Goal: Information Seeking & Learning: Find specific page/section

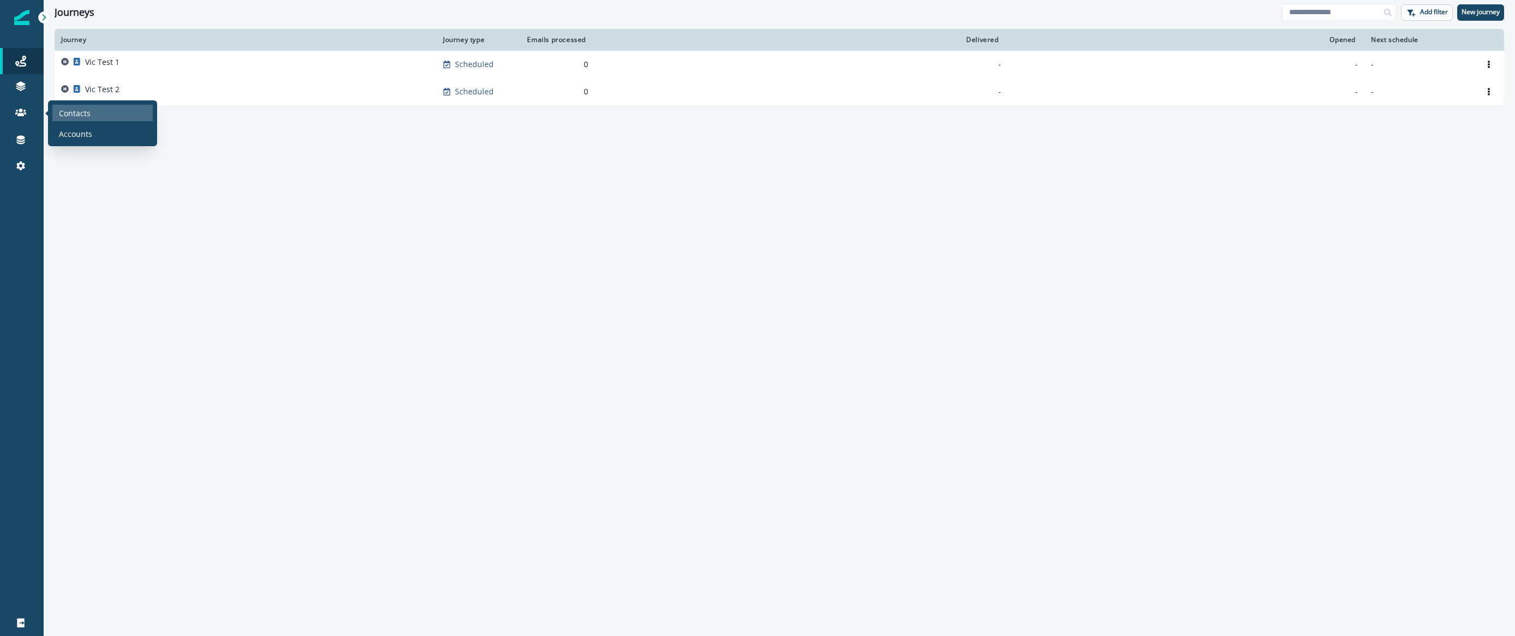
click at [75, 115] on p "Contacts" at bounding box center [75, 112] width 32 height 11
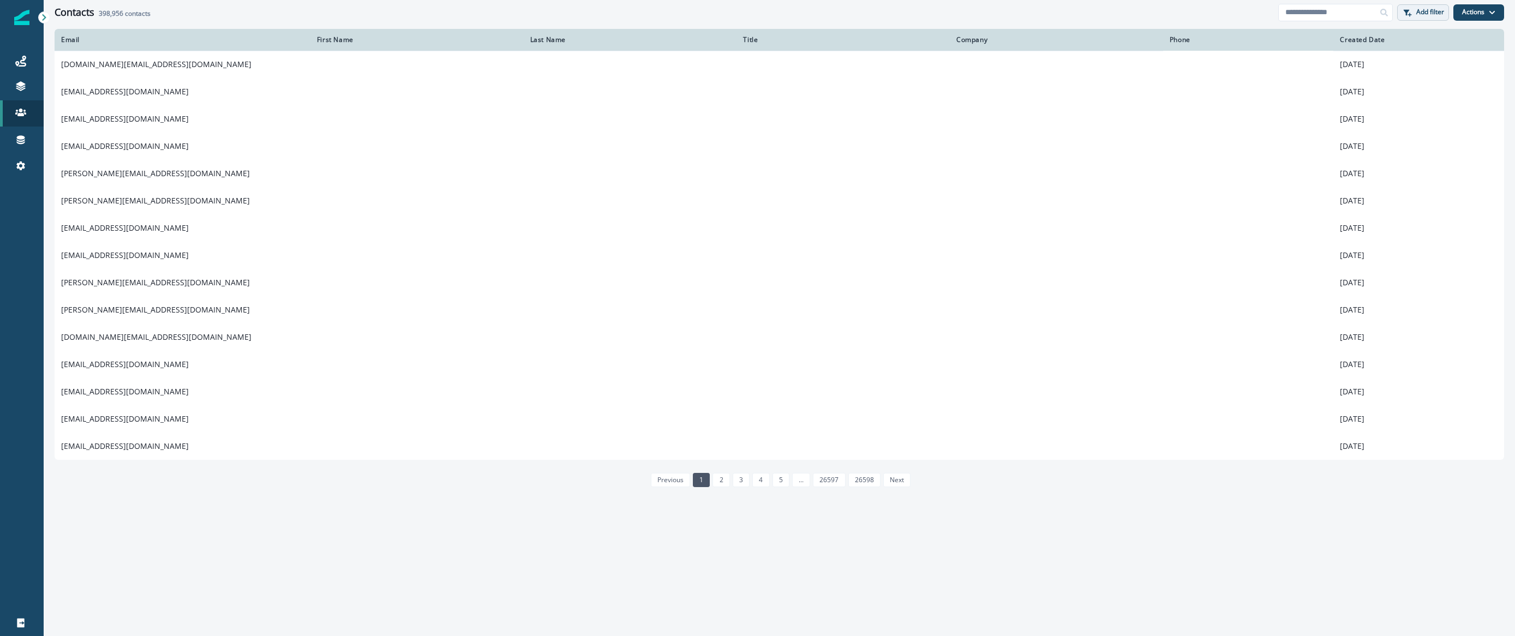
click at [1430, 16] on button "Add filter" at bounding box center [1423, 12] width 52 height 16
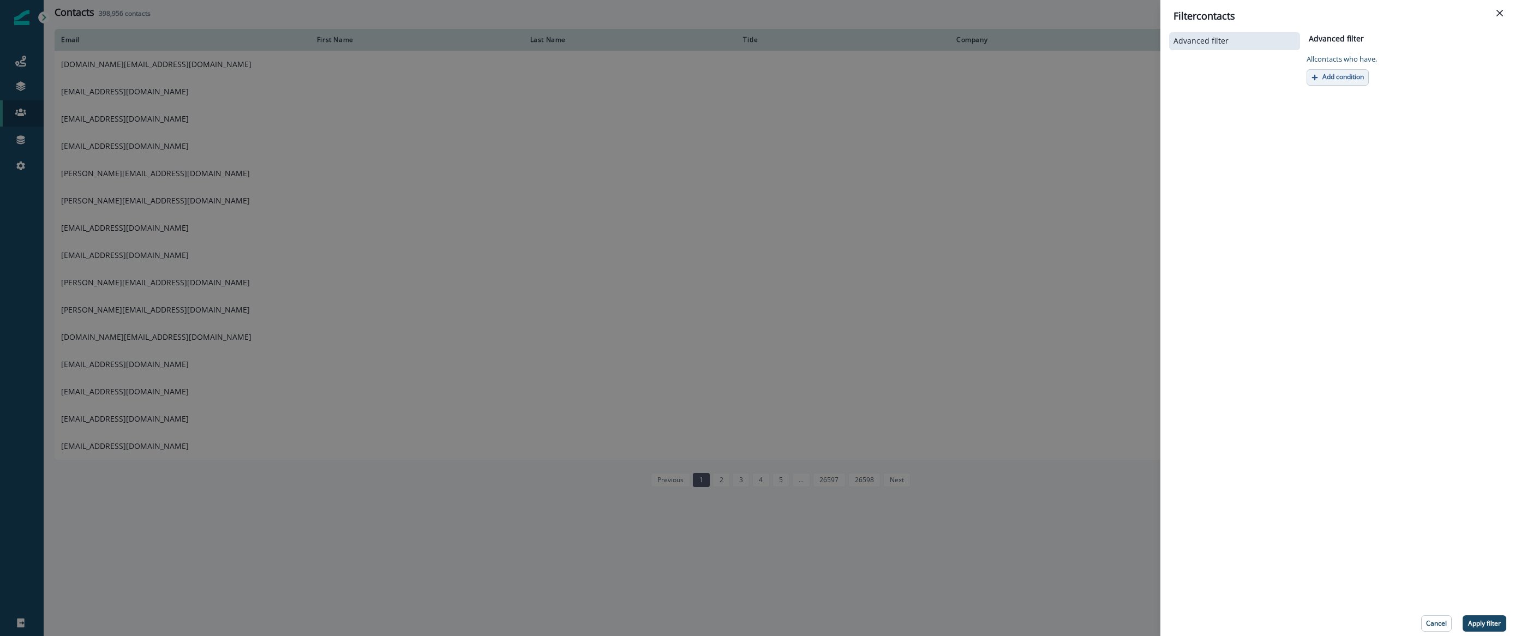
click at [1351, 77] on p "Add condition" at bounding box center [1342, 77] width 41 height 8
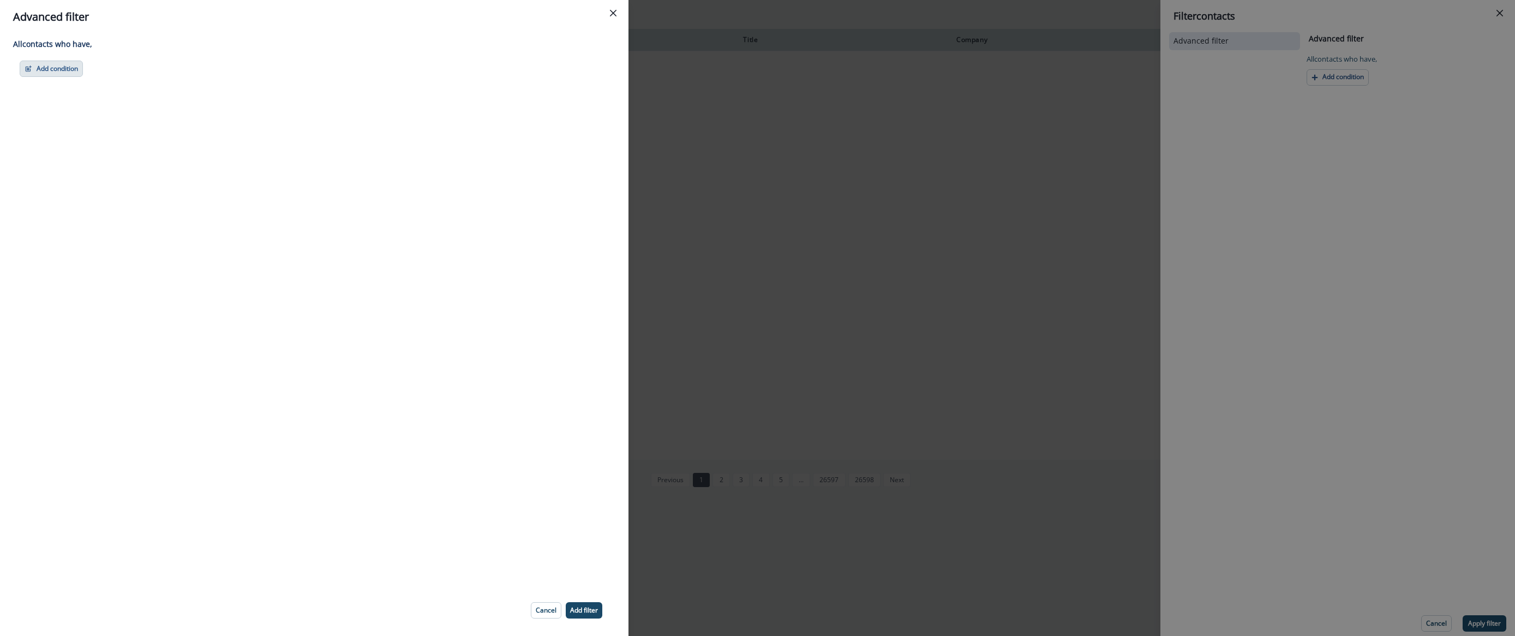
click at [40, 69] on button "Add condition" at bounding box center [51, 69] width 63 height 16
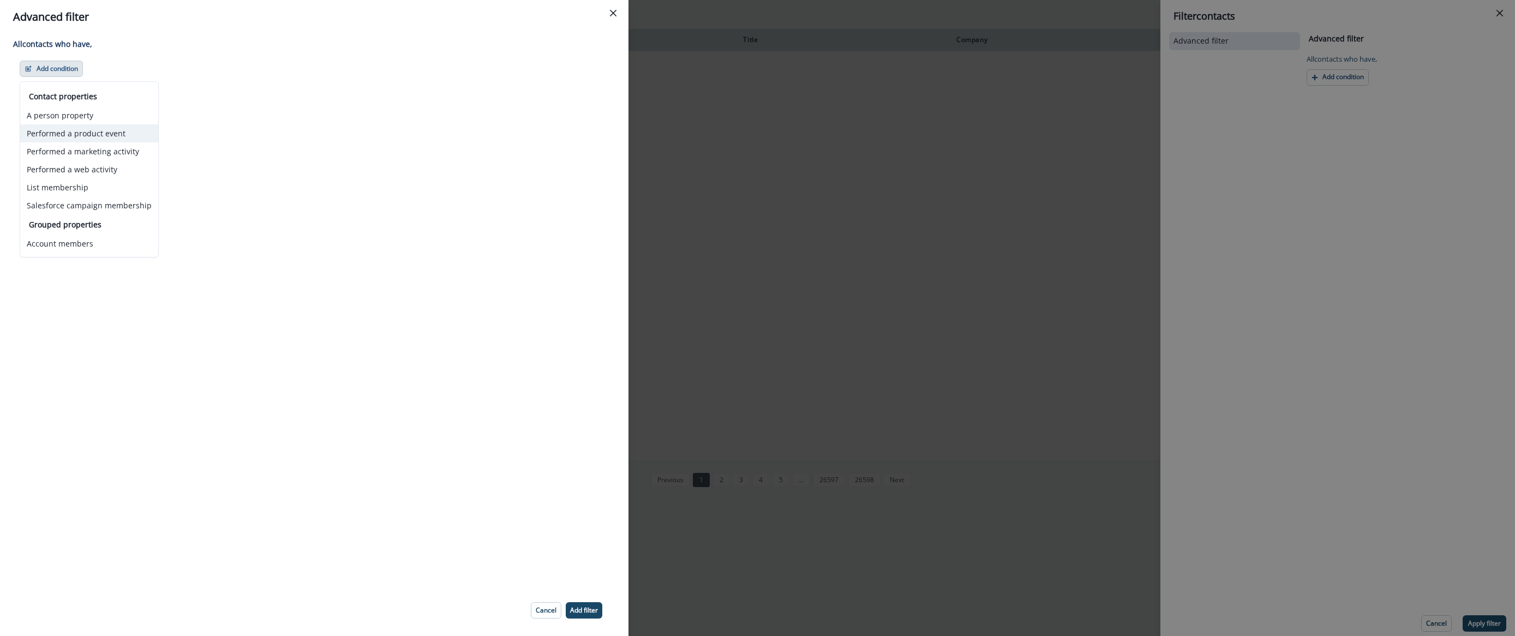
click at [85, 138] on button "Performed a product event" at bounding box center [89, 133] width 138 height 18
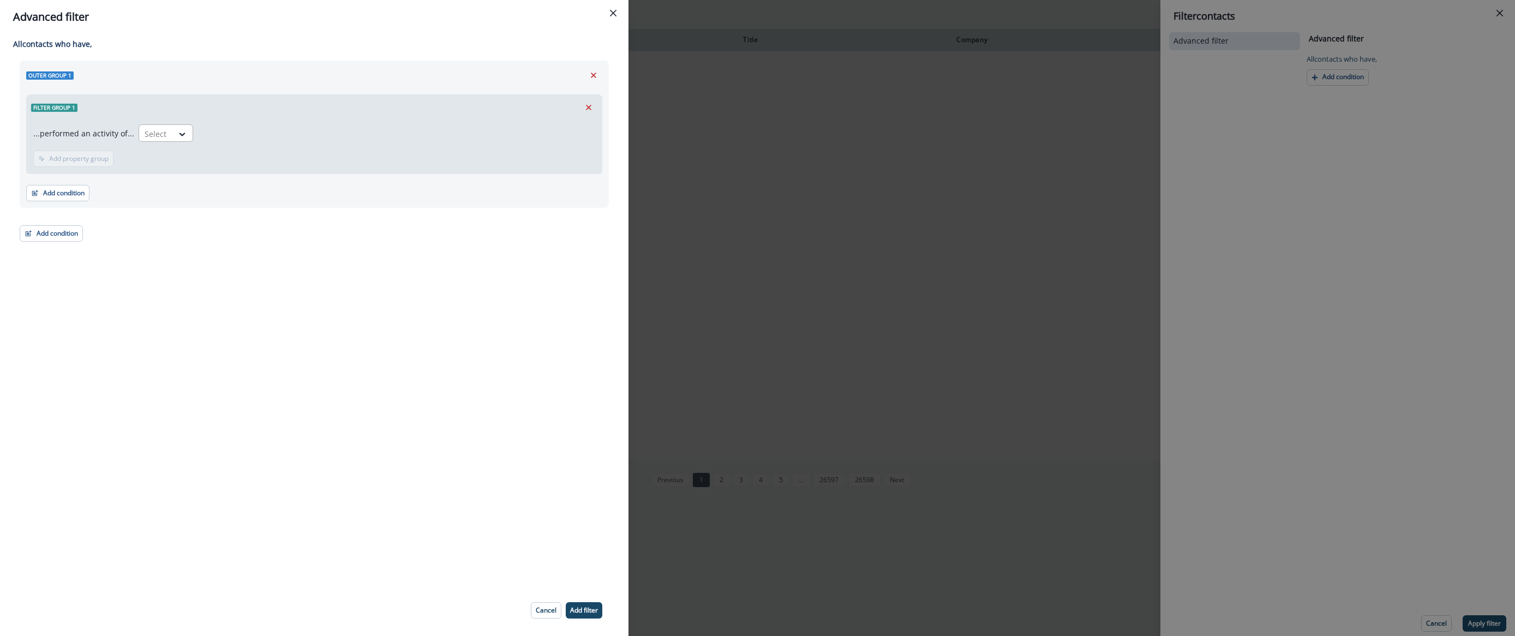
click at [147, 136] on div at bounding box center [156, 134] width 23 height 14
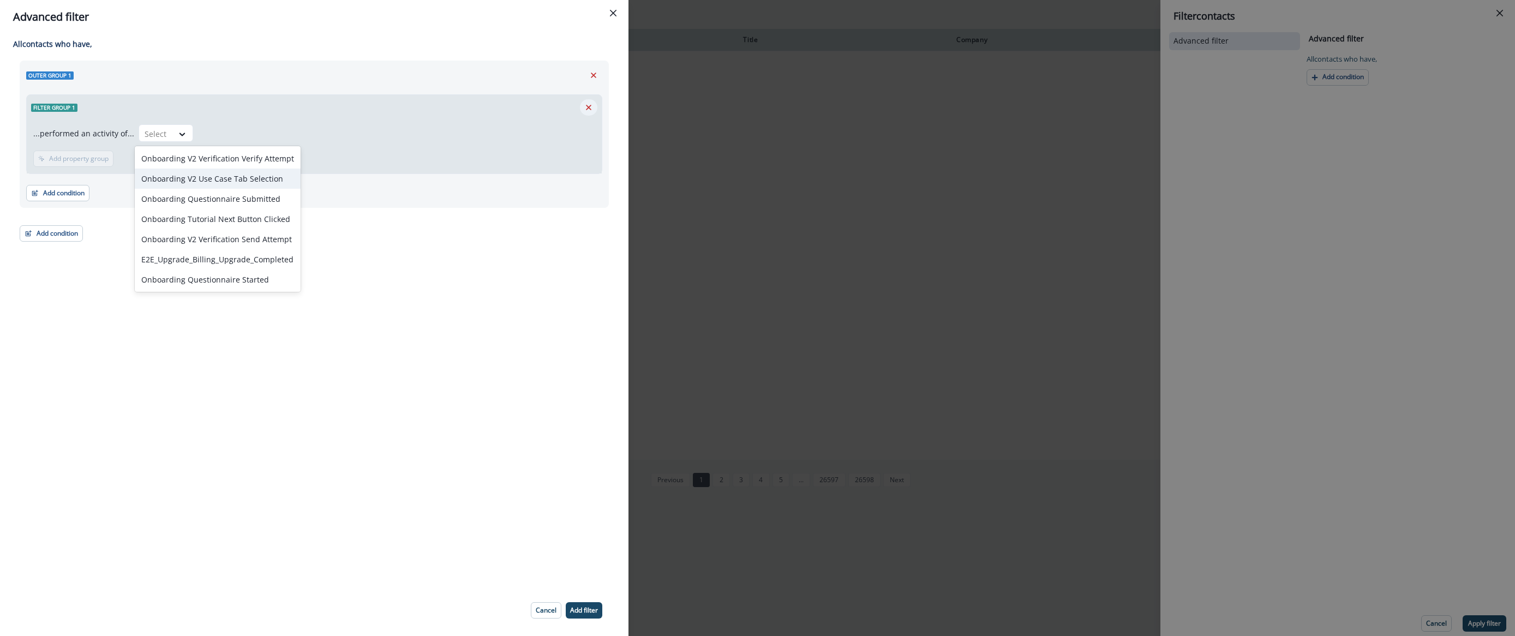
click at [587, 108] on icon "Remove" at bounding box center [588, 107] width 5 height 5
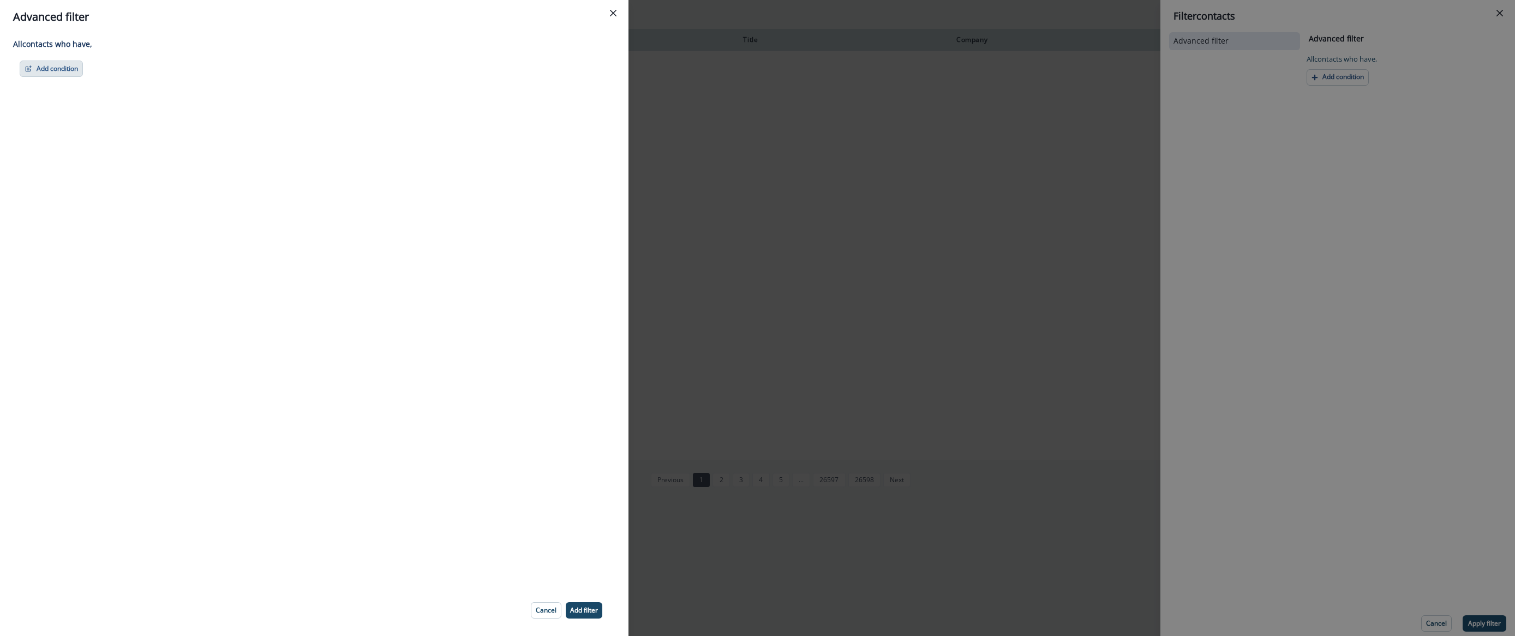
click at [51, 73] on button "Add condition" at bounding box center [51, 69] width 63 height 16
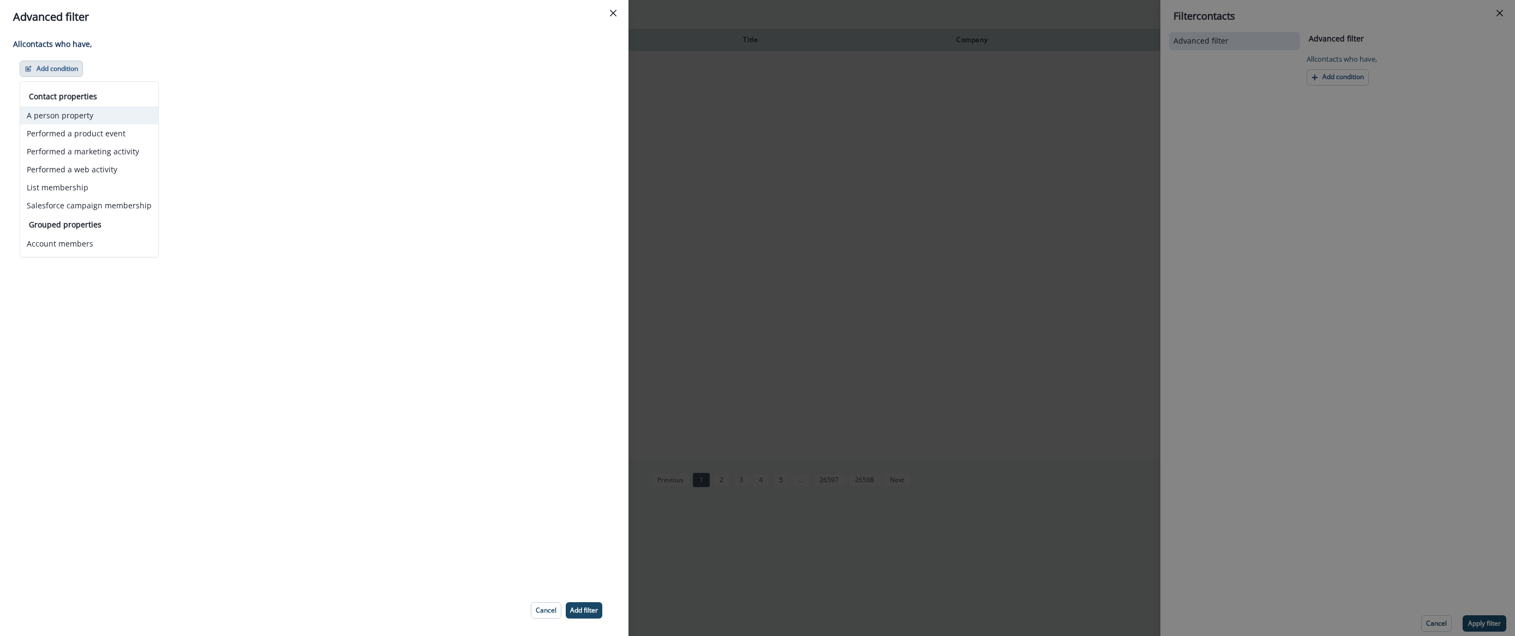
click at [80, 115] on button "A person property" at bounding box center [89, 115] width 138 height 18
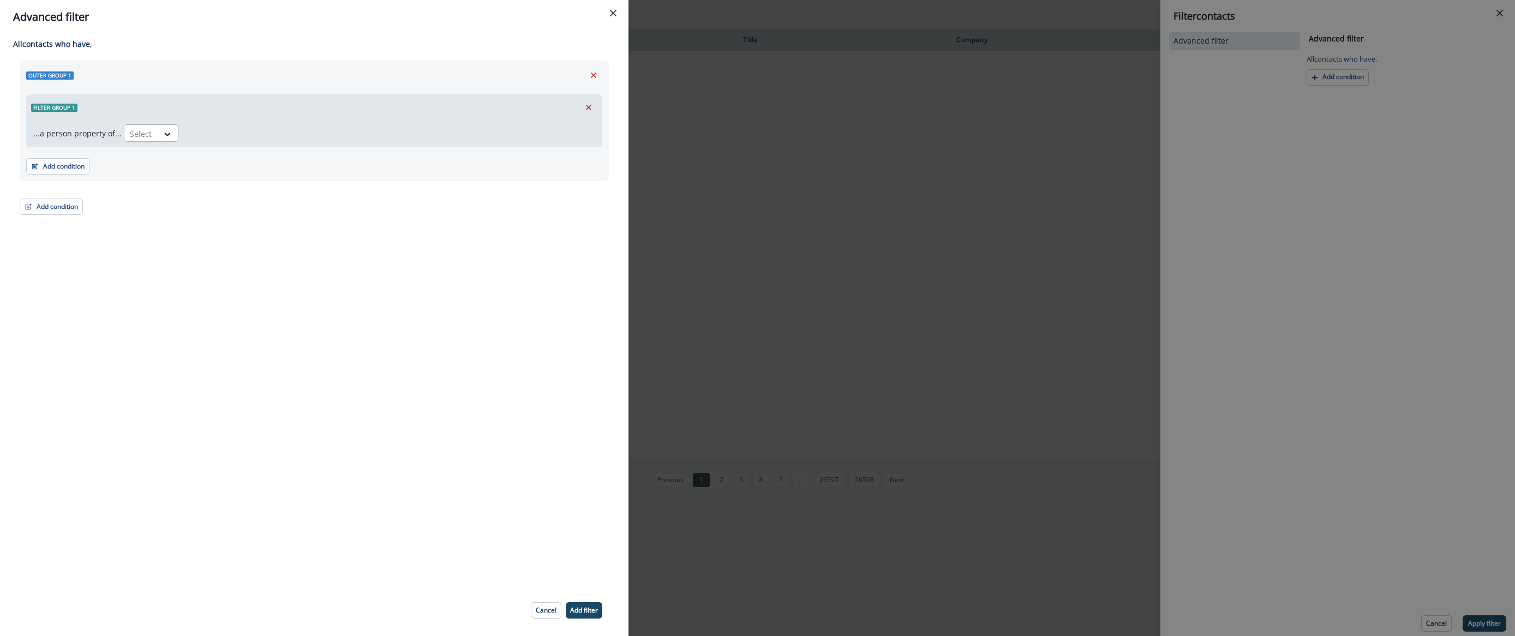
click at [140, 138] on div at bounding box center [141, 134] width 23 height 14
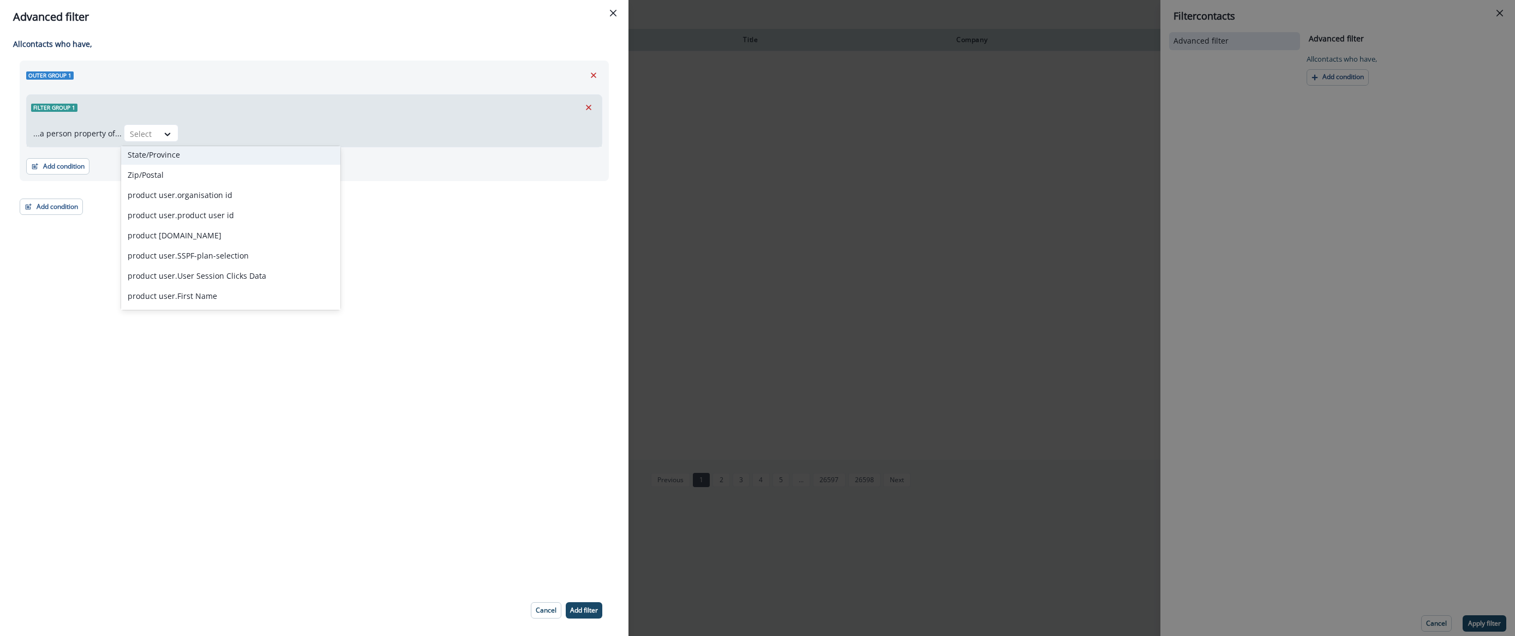
scroll to position [550, 0]
click at [226, 192] on div "product user.test_audience_inflection_activated_signups" at bounding box center [230, 194] width 219 height 20
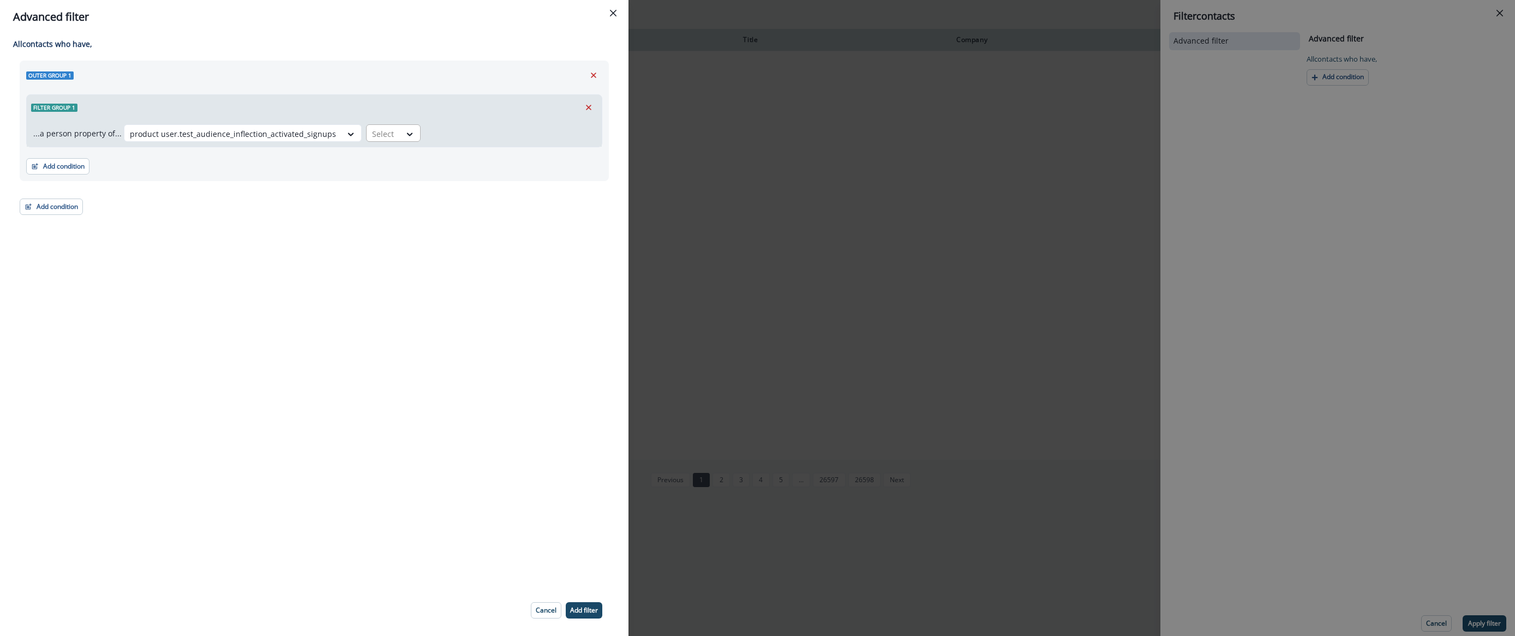
click at [379, 136] on div at bounding box center [383, 134] width 23 height 14
click at [377, 159] on div "true" at bounding box center [384, 158] width 55 height 20
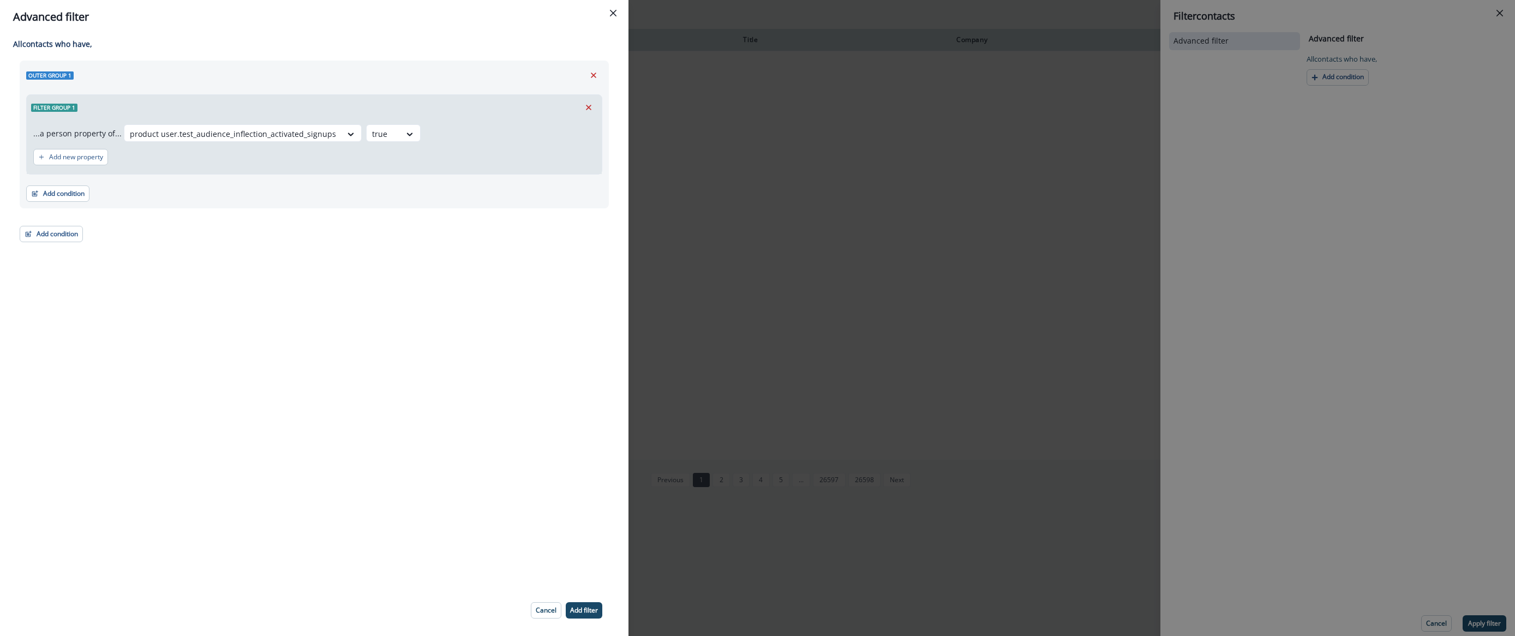
click at [591, 619] on footer "Cancel Add filter" at bounding box center [567, 611] width 98 height 34
click at [590, 612] on p "Add filter" at bounding box center [584, 611] width 28 height 8
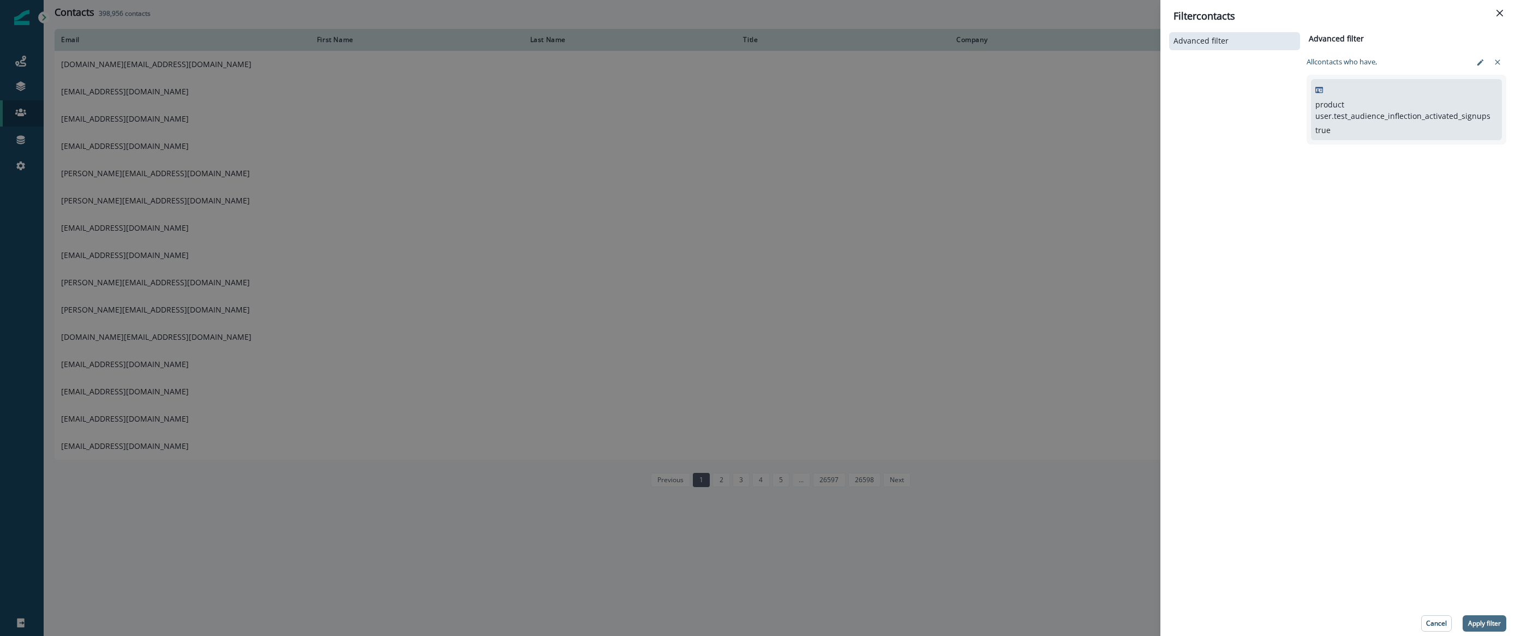
click at [1502, 623] on button "Apply filter" at bounding box center [1485, 623] width 44 height 16
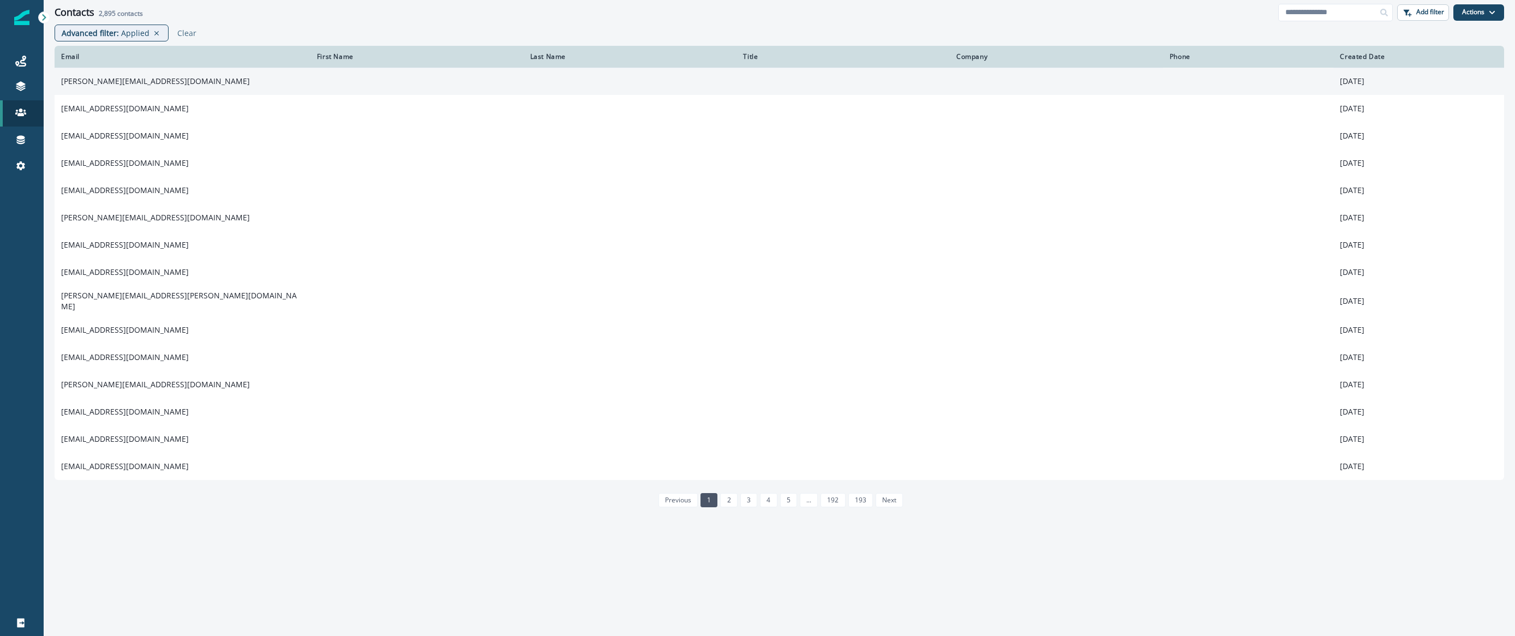
click at [118, 85] on td "[PERSON_NAME][EMAIL_ADDRESS][DOMAIN_NAME]" at bounding box center [183, 81] width 256 height 27
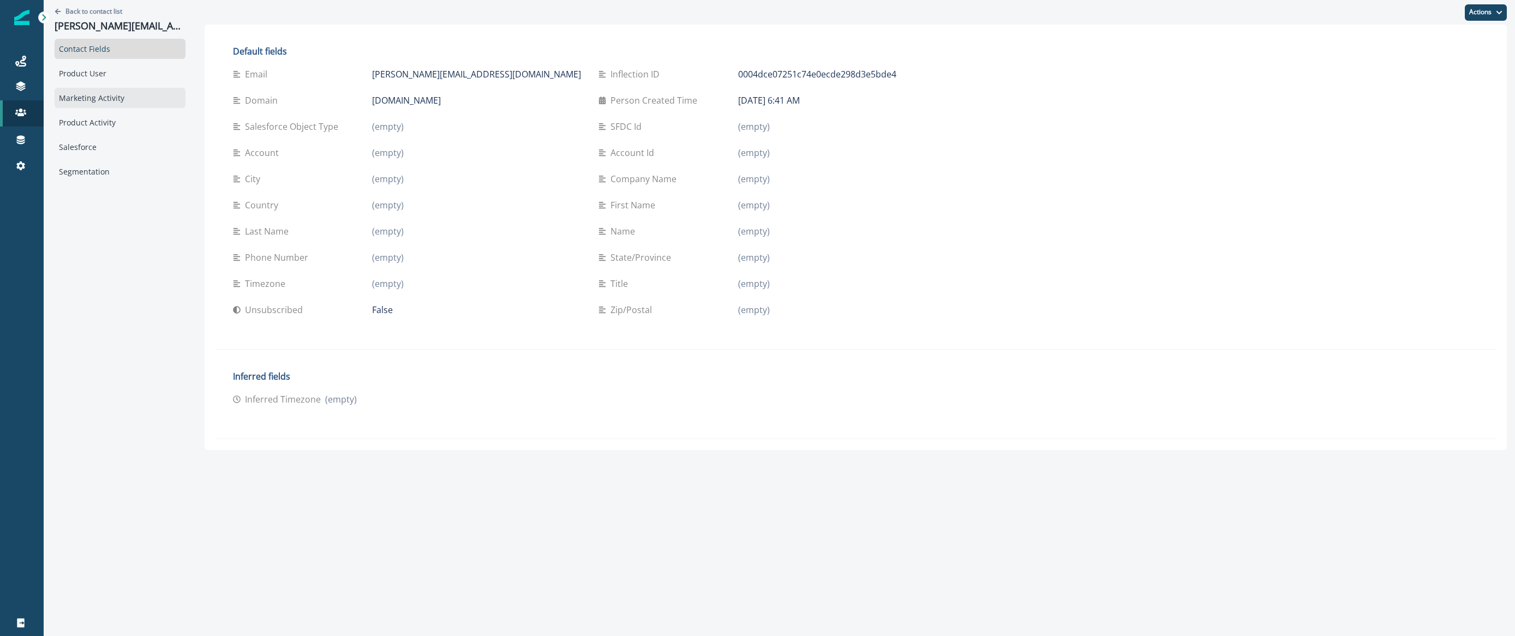
click at [98, 101] on div "Marketing Activity" at bounding box center [120, 98] width 131 height 20
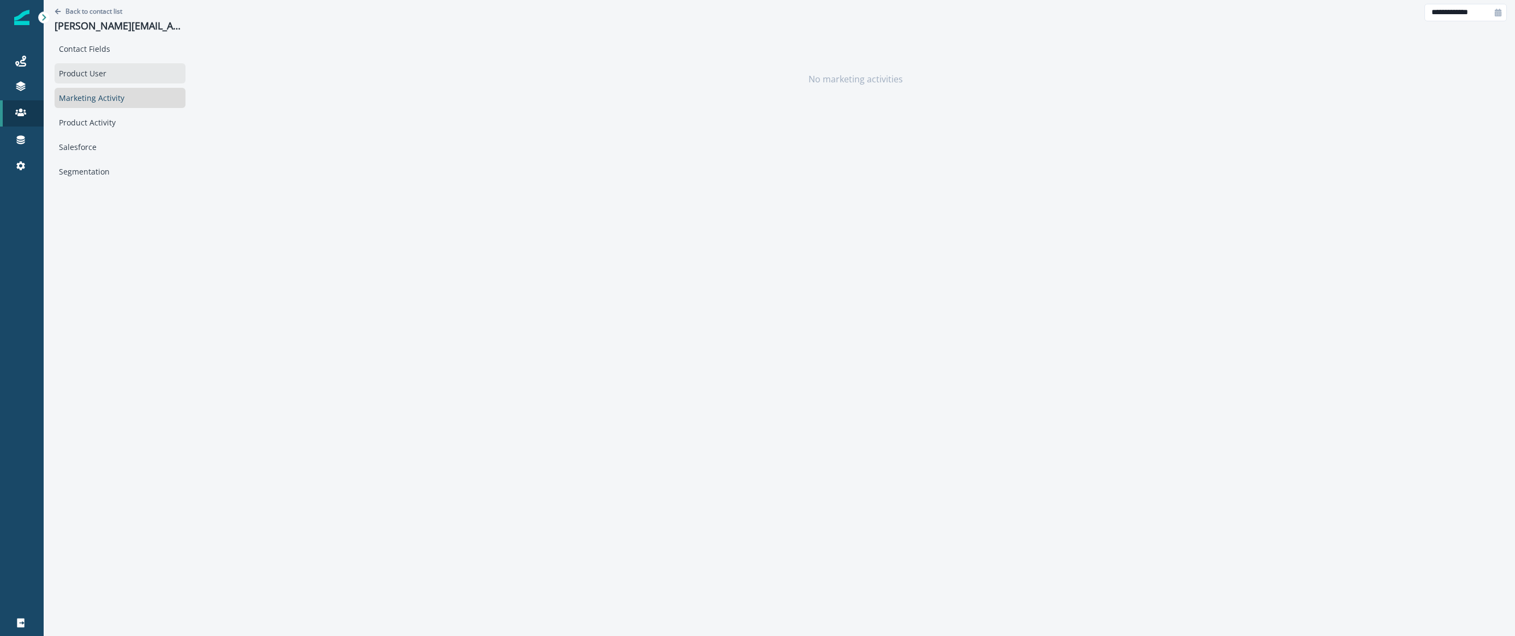
click at [95, 68] on div "Product User" at bounding box center [120, 73] width 131 height 20
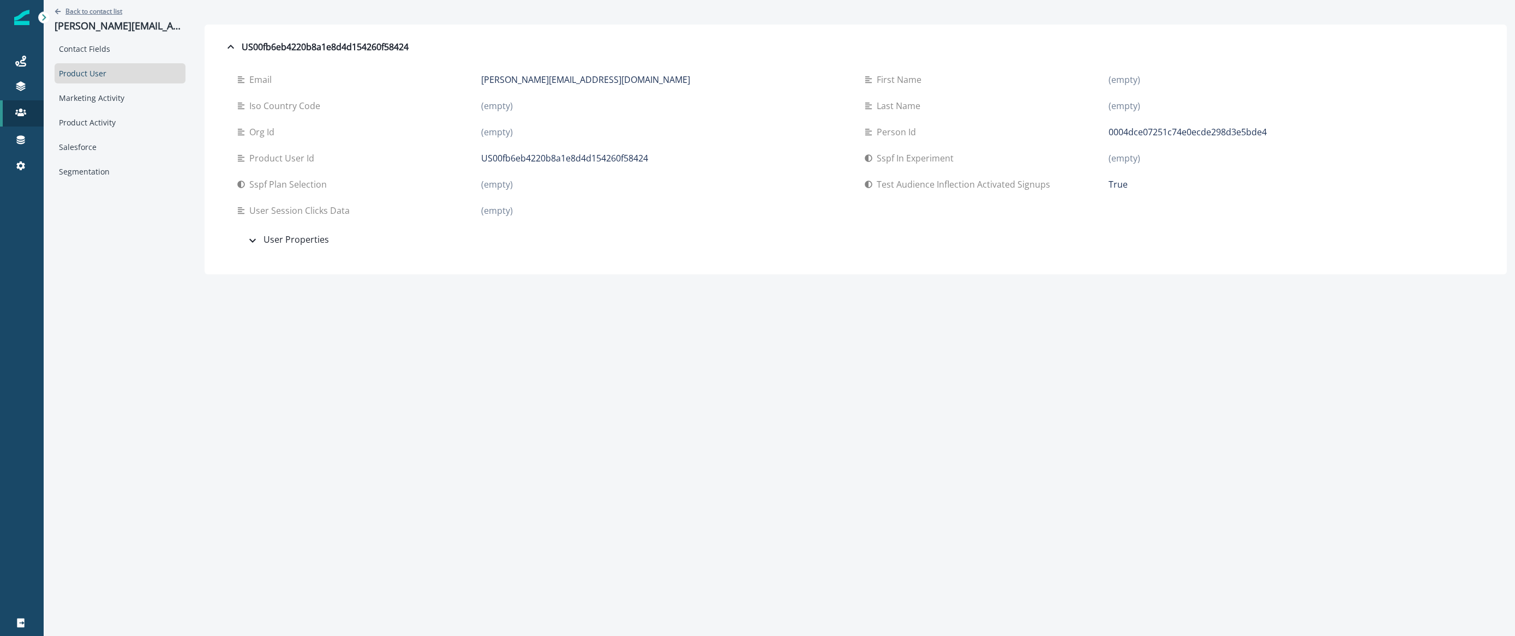
click at [89, 10] on p "Back to contact list" at bounding box center [93, 11] width 57 height 9
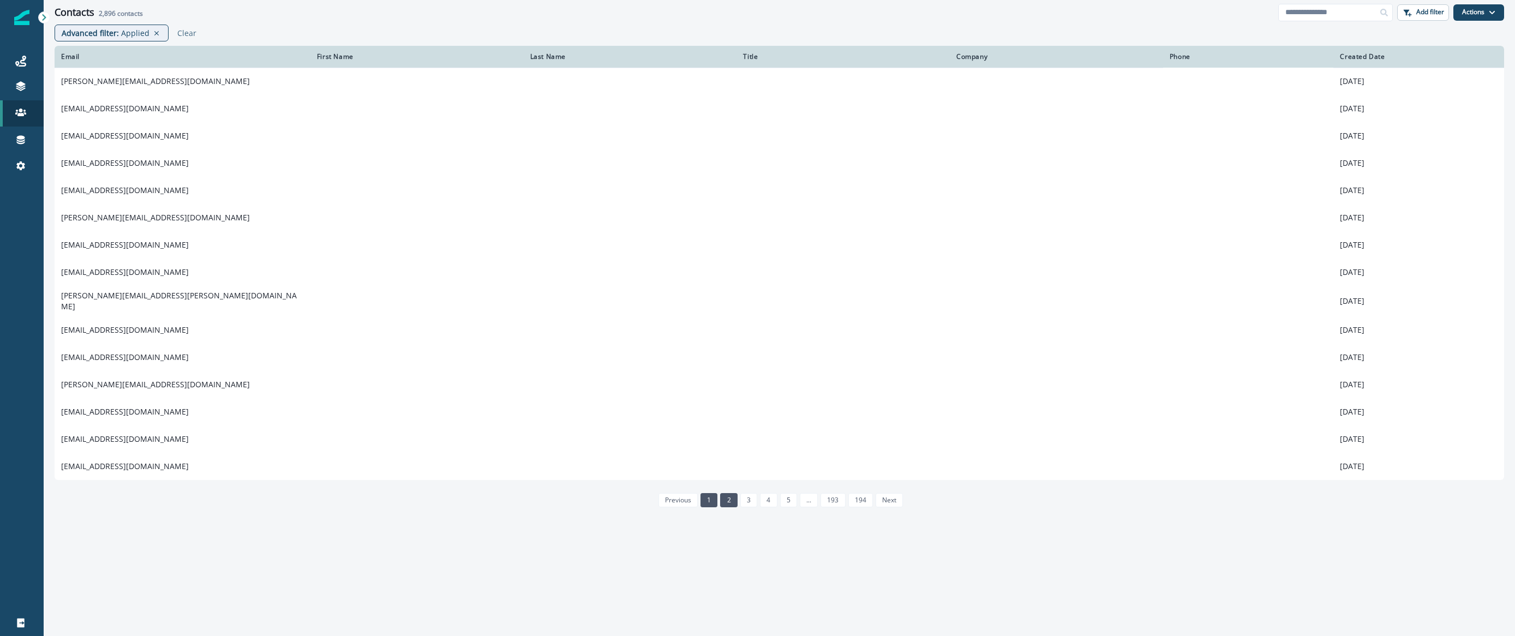
click at [727, 493] on link "2" at bounding box center [728, 500] width 17 height 14
